Goal: Task Accomplishment & Management: Manage account settings

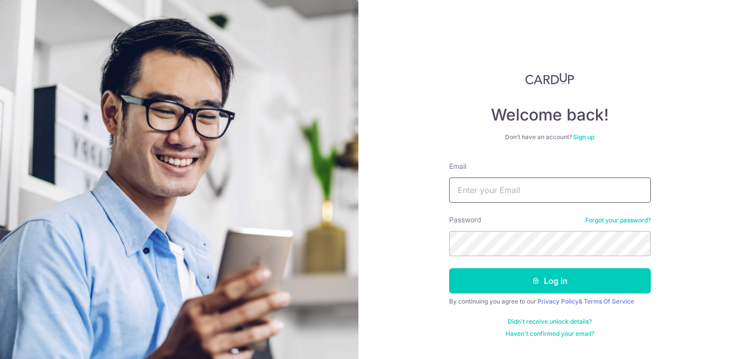
click at [510, 184] on input "Email" at bounding box center [550, 189] width 202 height 25
click at [512, 188] on input "Email" at bounding box center [550, 189] width 202 height 25
type input "[EMAIL_ADDRESS][DOMAIN_NAME]"
click at [449, 268] on button "Log in" at bounding box center [550, 280] width 202 height 25
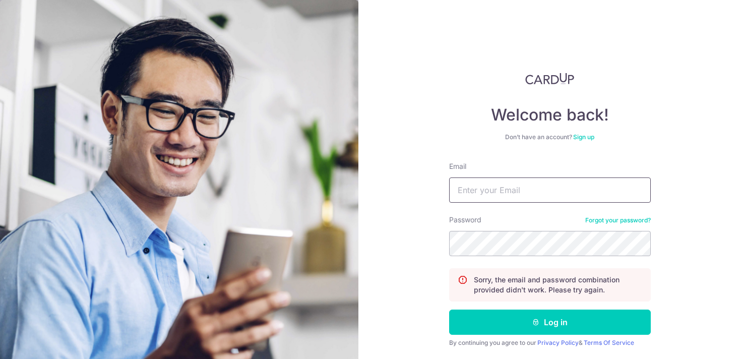
click at [506, 195] on input "Email" at bounding box center [550, 189] width 202 height 25
click at [473, 193] on input "Email" at bounding box center [550, 189] width 202 height 25
type input "[EMAIL_ADDRESS][DOMAIN_NAME]"
click at [449, 310] on button "Log in" at bounding box center [550, 322] width 202 height 25
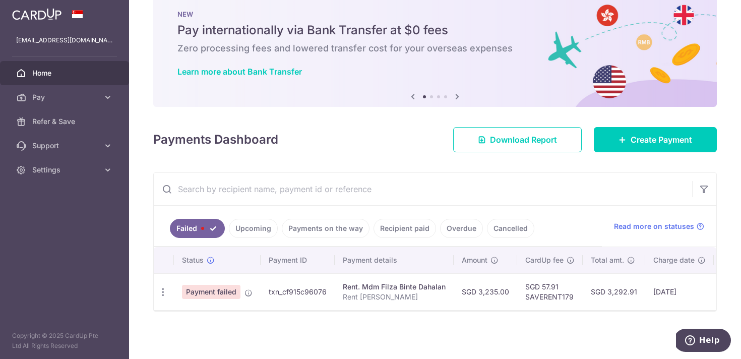
scroll to position [28, 0]
click at [164, 287] on icon "button" at bounding box center [163, 292] width 11 height 11
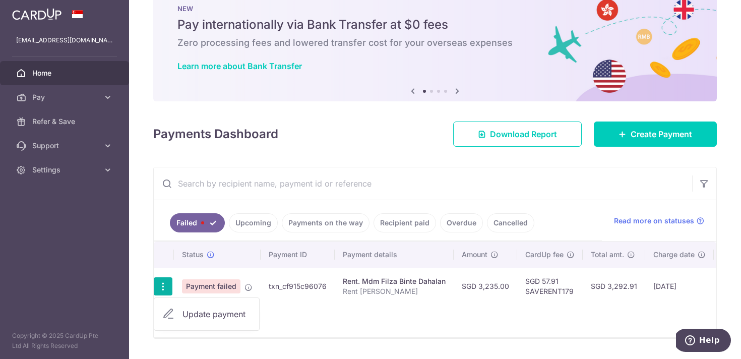
click at [197, 312] on span "Update payment" at bounding box center [217, 314] width 69 height 12
radio input "true"
type input "3,235.00"
type input "Rent Danika Pierce"
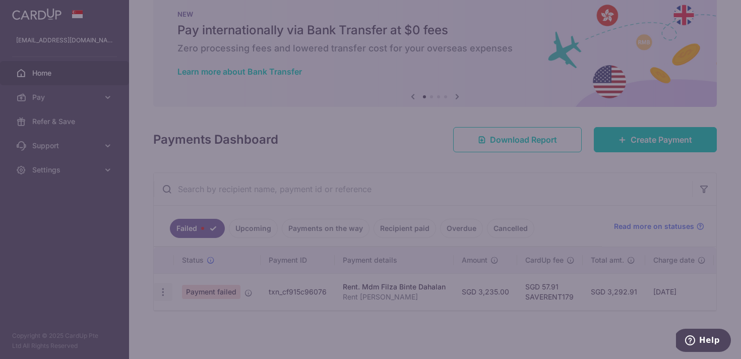
type input "SAVERENT179"
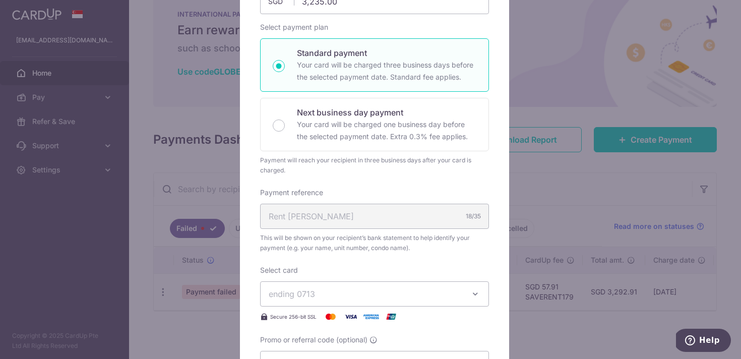
scroll to position [140, 0]
click at [380, 284] on button "ending 0713" at bounding box center [374, 294] width 229 height 25
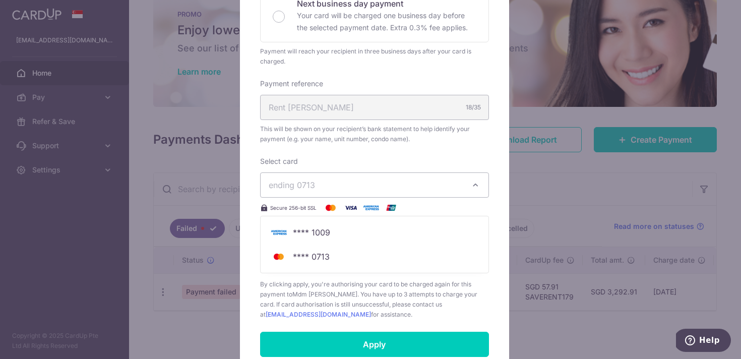
scroll to position [251, 0]
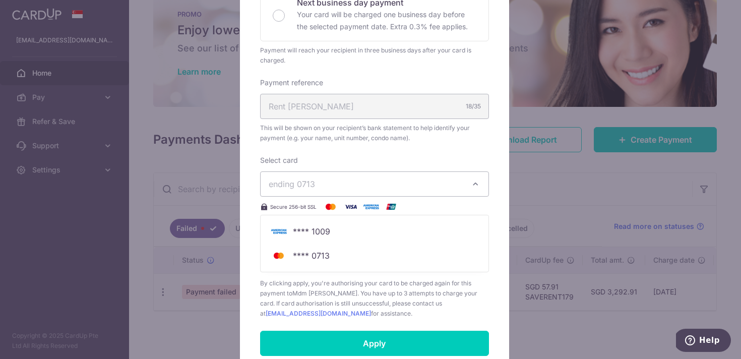
click at [396, 293] on span "By clicking apply, you're authorising your card to be charged again for this pa…" at bounding box center [374, 298] width 229 height 40
click at [565, 192] on div "Edit payment By clicking apply, you will make changes to all payments to Mdm Fi…" at bounding box center [370, 179] width 741 height 359
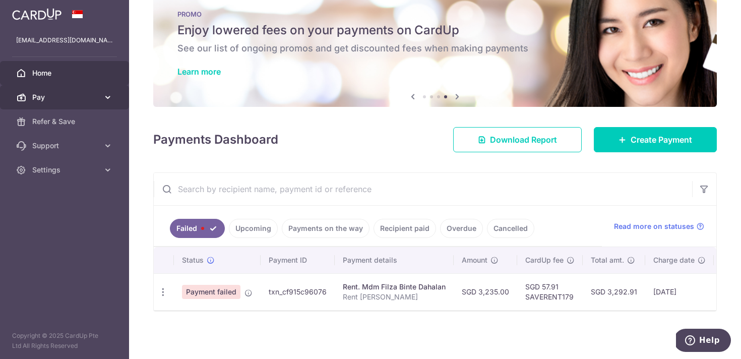
click at [66, 100] on span "Pay" at bounding box center [65, 97] width 67 height 10
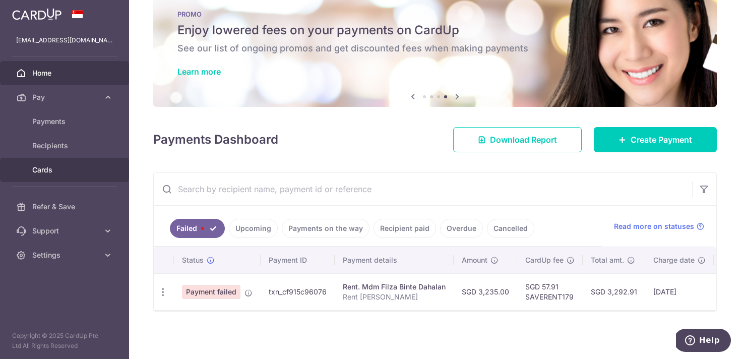
click at [56, 169] on span "Cards" at bounding box center [65, 170] width 67 height 10
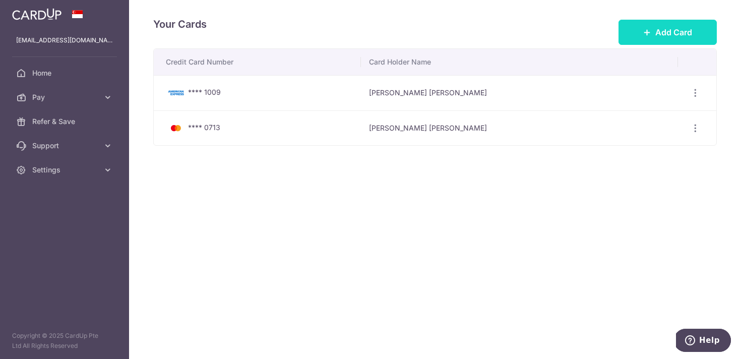
click at [685, 33] on span "Add Card" at bounding box center [673, 32] width 37 height 12
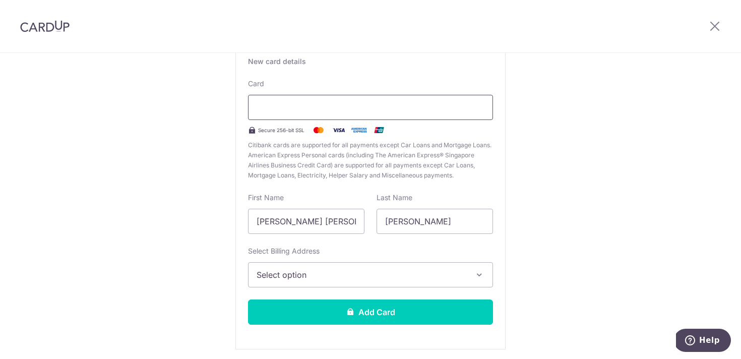
scroll to position [111, 0]
